Goal: Browse casually

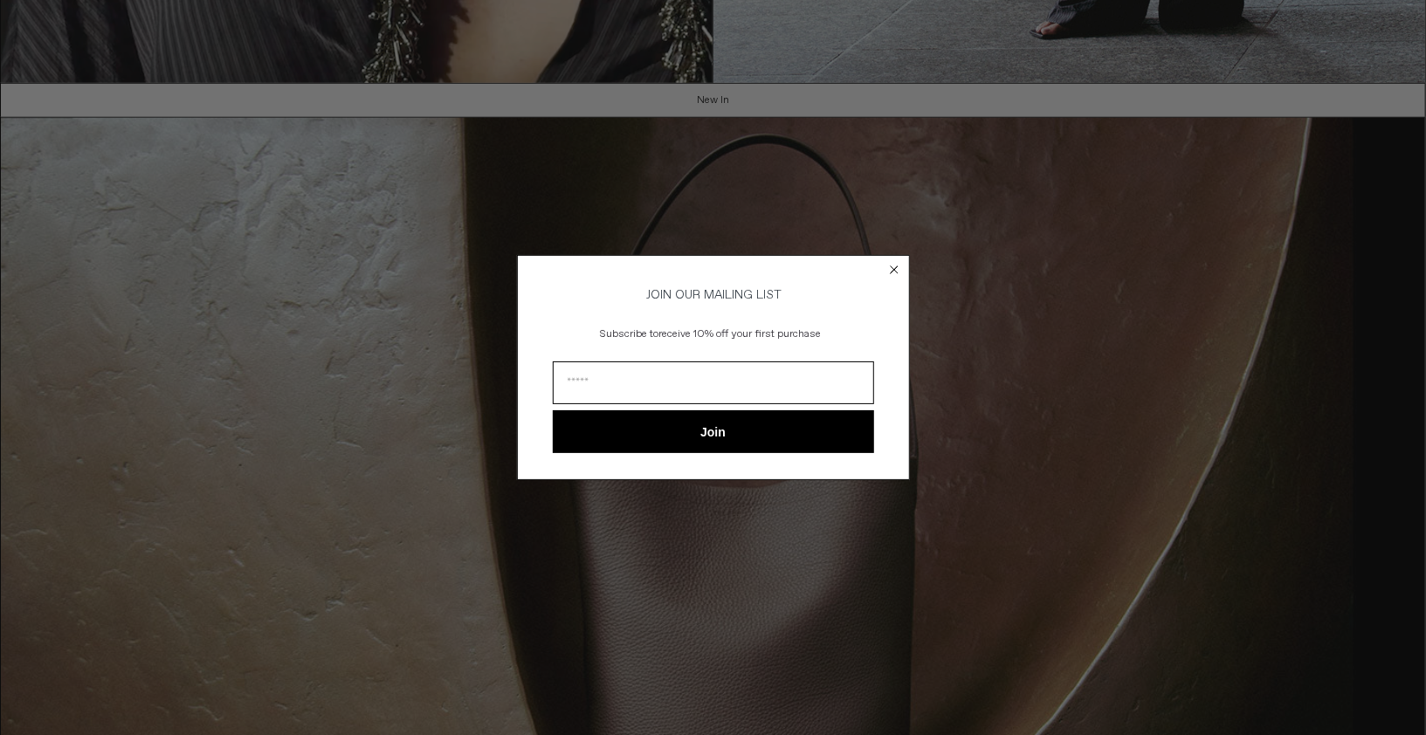
click at [894, 265] on circle "Close dialog" at bounding box center [894, 269] width 17 height 17
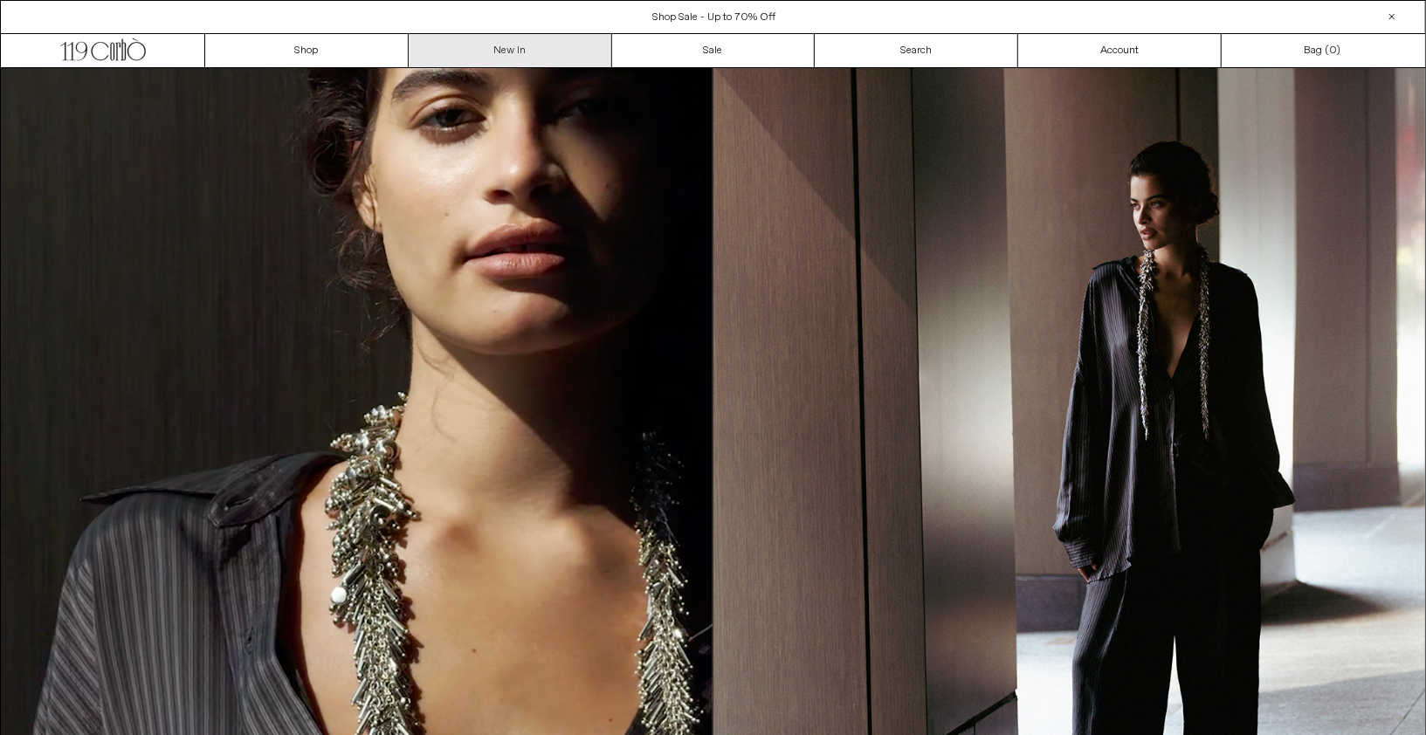
click at [549, 45] on link "New In" at bounding box center [511, 50] width 204 height 33
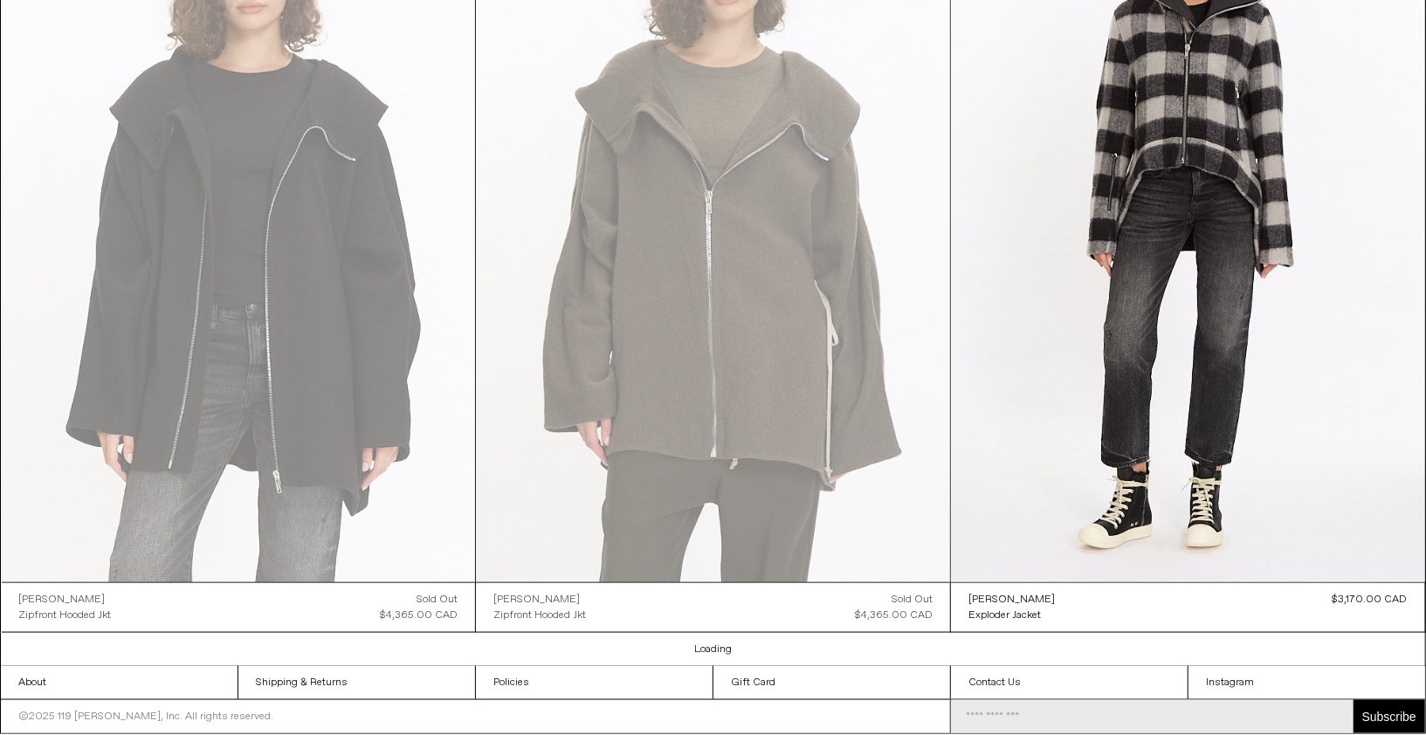
scroll to position [5374, 0]
